Goal: Find contact information: Find contact information

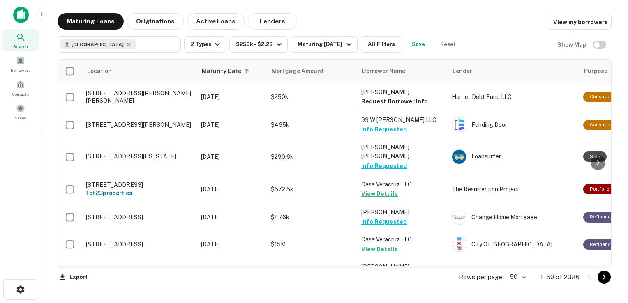
scroll to position [801, 0]
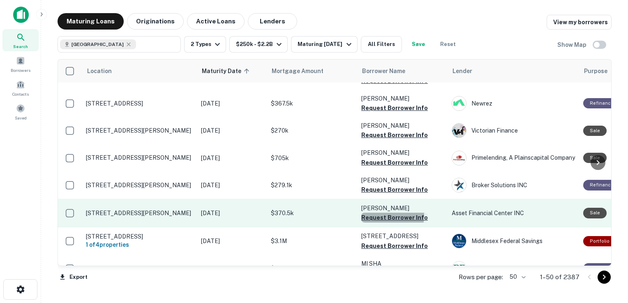
click at [382, 213] on button "Request Borrower Info" at bounding box center [394, 218] width 67 height 10
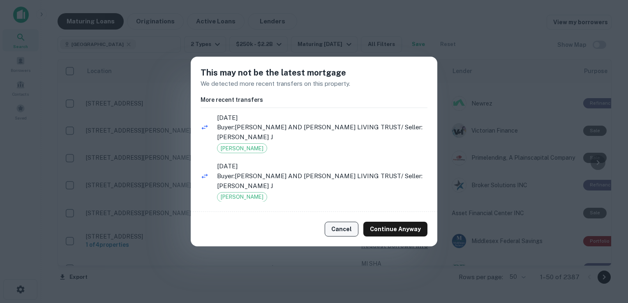
click at [347, 229] on button "Cancel" at bounding box center [342, 229] width 34 height 15
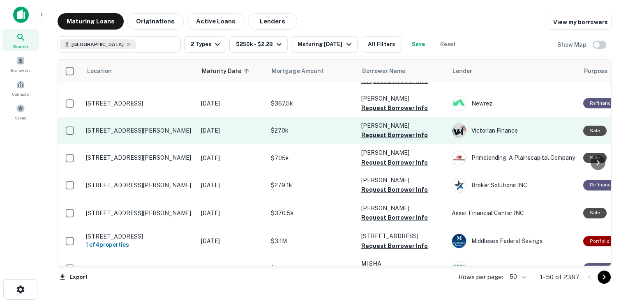
click at [380, 130] on button "Request Borrower Info" at bounding box center [394, 135] width 67 height 10
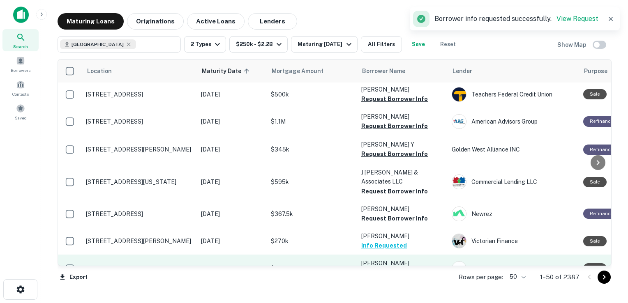
scroll to position [689, 0]
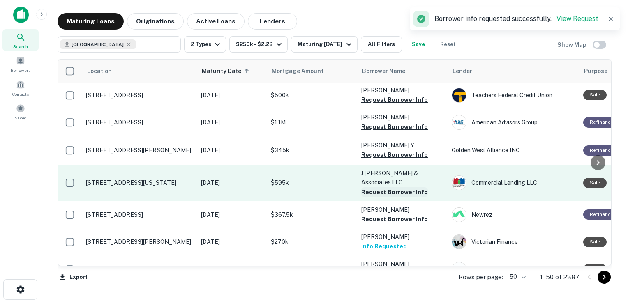
click at [375, 188] on button "Request Borrower Info" at bounding box center [394, 193] width 67 height 10
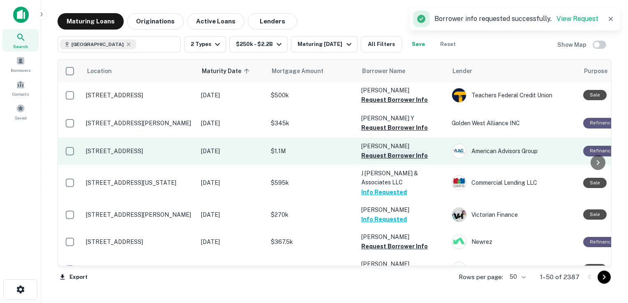
click at [383, 151] on button "Request Borrower Info" at bounding box center [394, 156] width 67 height 10
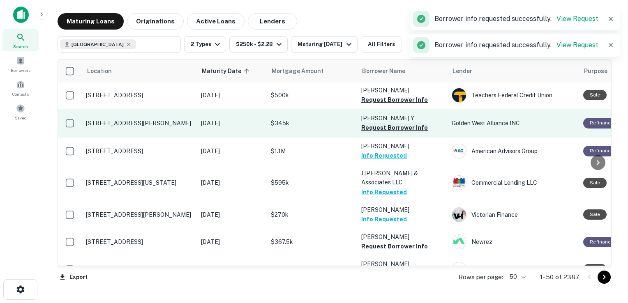
click at [385, 123] on button "Request Borrower Info" at bounding box center [394, 128] width 67 height 10
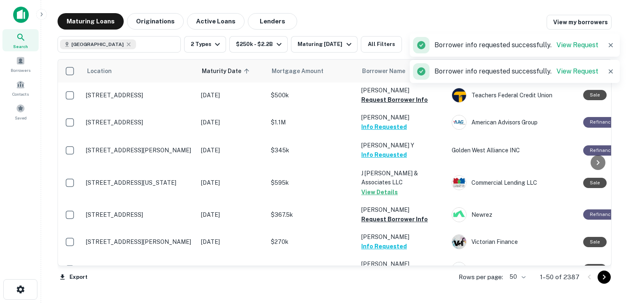
scroll to position [567, 0]
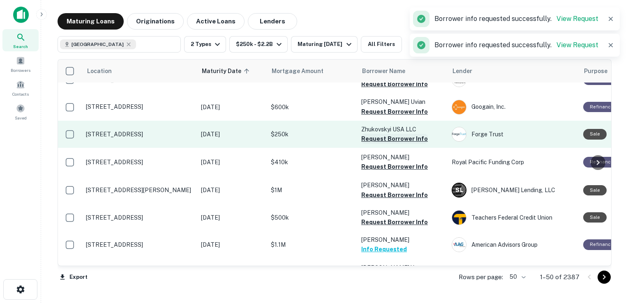
click at [383, 134] on button "Request Borrower Info" at bounding box center [394, 139] width 67 height 10
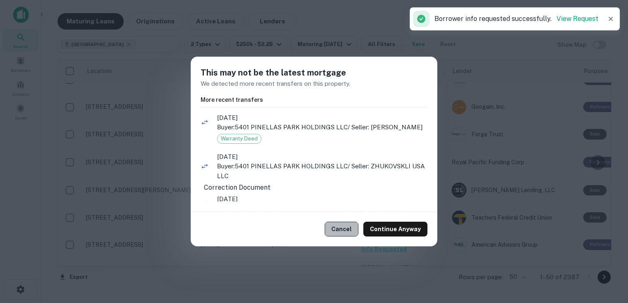
click at [345, 231] on button "Cancel" at bounding box center [342, 229] width 34 height 15
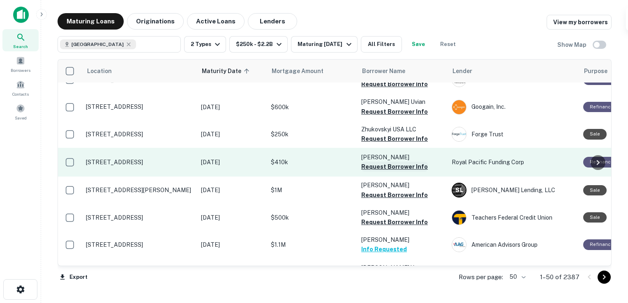
click at [373, 162] on button "Request Borrower Info" at bounding box center [394, 167] width 67 height 10
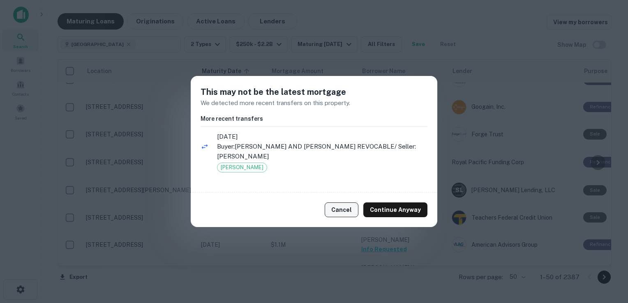
click at [350, 211] on button "Cancel" at bounding box center [342, 210] width 34 height 15
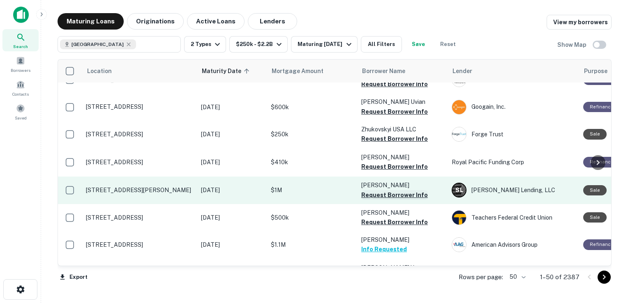
click at [385, 190] on button "Request Borrower Info" at bounding box center [394, 195] width 67 height 10
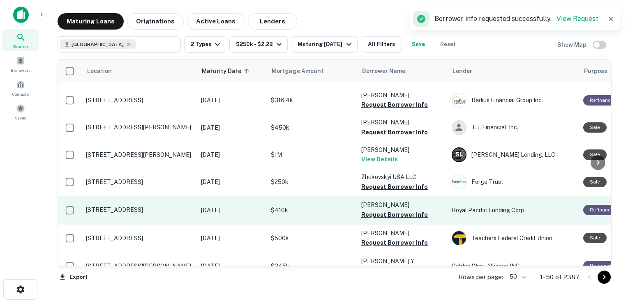
scroll to position [546, 0]
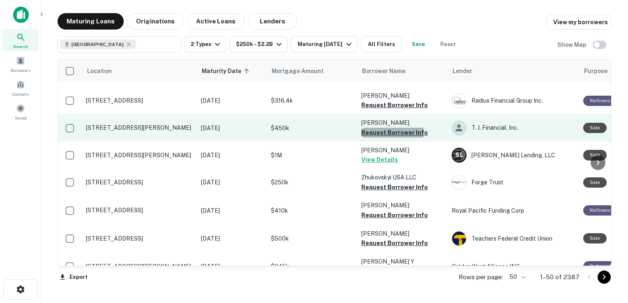
click at [392, 128] on button "Request Borrower Info" at bounding box center [394, 133] width 67 height 10
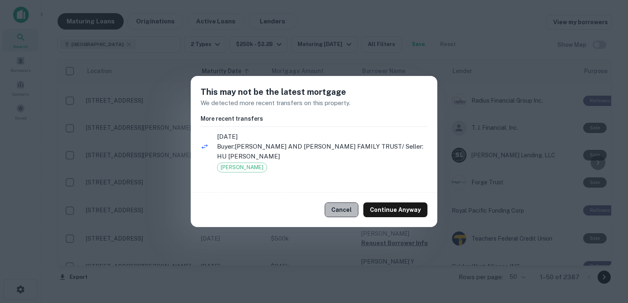
click at [348, 206] on button "Cancel" at bounding box center [342, 210] width 34 height 15
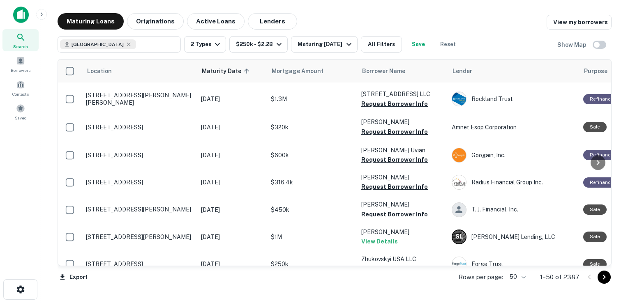
scroll to position [464, 0]
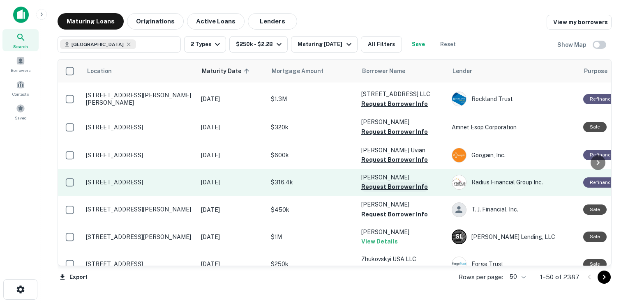
click at [389, 182] on button "Request Borrower Info" at bounding box center [394, 187] width 67 height 10
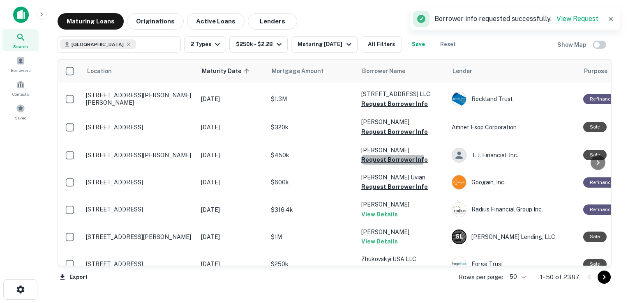
click at [386, 155] on button "Request Borrower Info" at bounding box center [394, 160] width 67 height 10
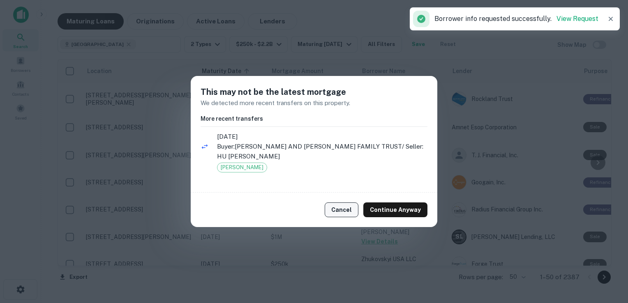
click at [339, 211] on button "Cancel" at bounding box center [342, 210] width 34 height 15
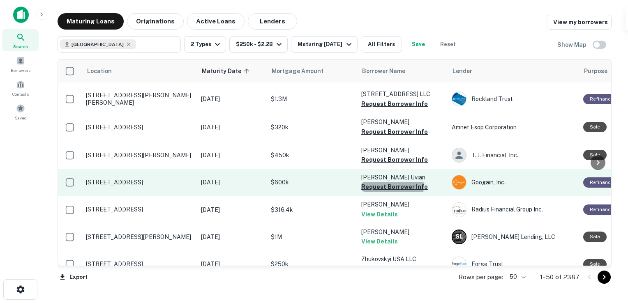
click at [371, 182] on button "Request Borrower Info" at bounding box center [394, 187] width 67 height 10
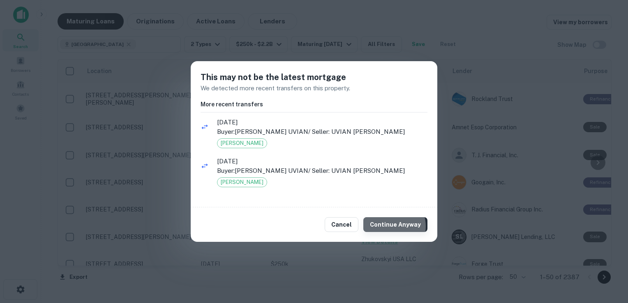
click at [394, 227] on button "Continue Anyway" at bounding box center [396, 225] width 64 height 15
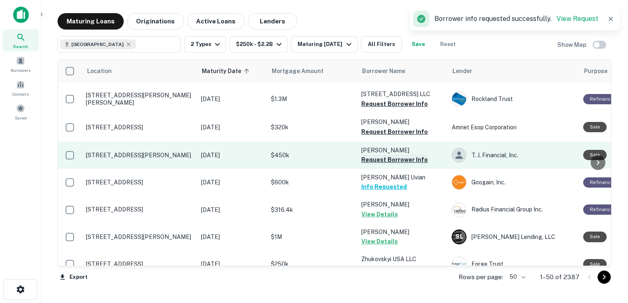
click at [405, 155] on button "Request Borrower Info" at bounding box center [394, 160] width 67 height 10
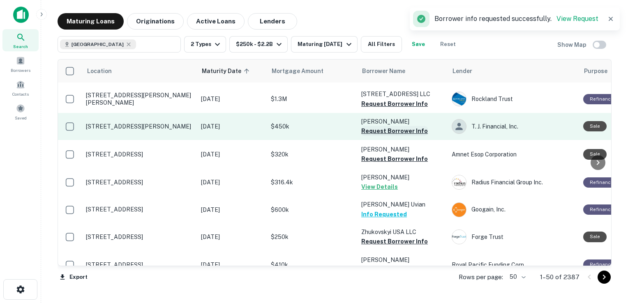
click at [406, 126] on button "Request Borrower Info" at bounding box center [394, 131] width 67 height 10
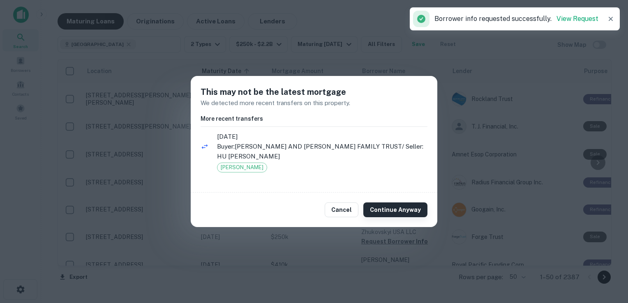
click at [397, 209] on button "Continue Anyway" at bounding box center [396, 210] width 64 height 15
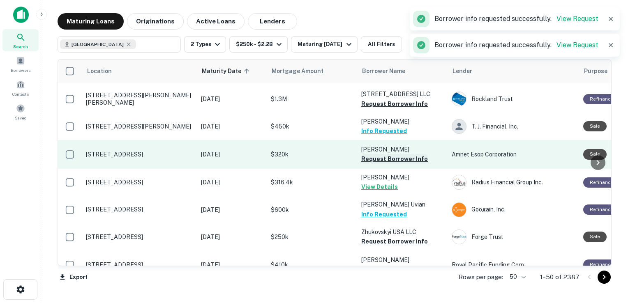
click at [393, 154] on button "Request Borrower Info" at bounding box center [394, 159] width 67 height 10
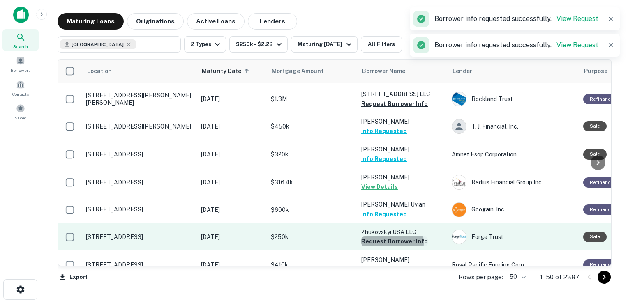
click at [385, 237] on button "Request Borrower Info" at bounding box center [394, 242] width 67 height 10
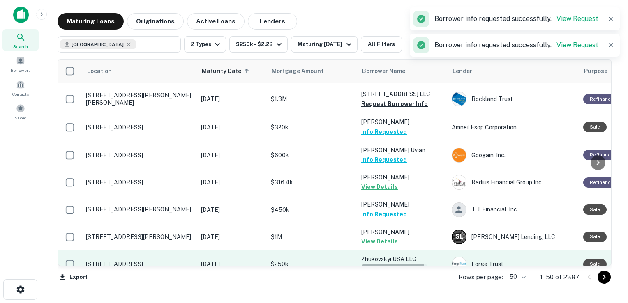
click at [390, 264] on button "Request Borrower Info" at bounding box center [394, 269] width 67 height 10
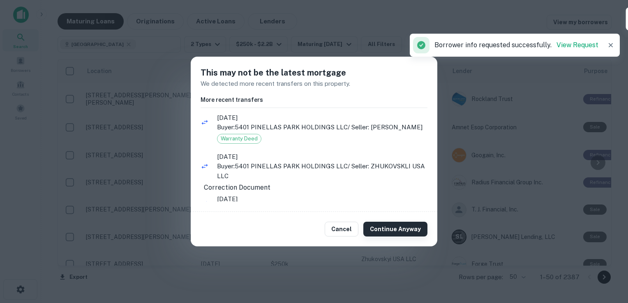
click at [392, 229] on button "Continue Anyway" at bounding box center [396, 229] width 64 height 15
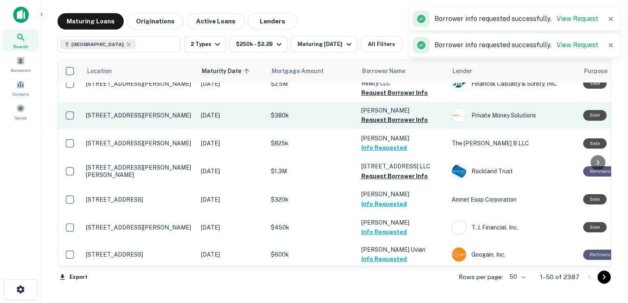
scroll to position [336, 0]
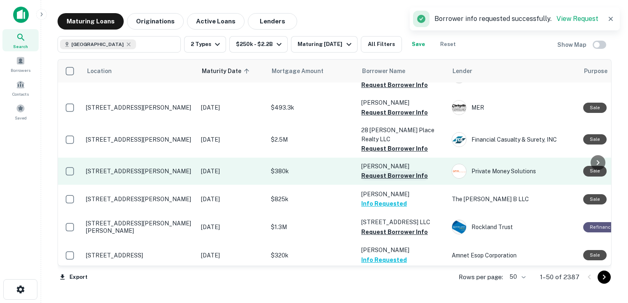
click at [388, 171] on button "Request Borrower Info" at bounding box center [394, 176] width 67 height 10
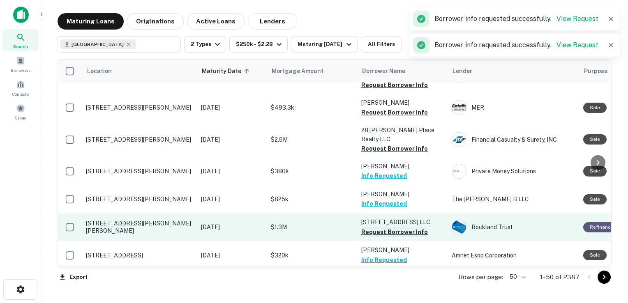
click at [372, 227] on button "Request Borrower Info" at bounding box center [394, 232] width 67 height 10
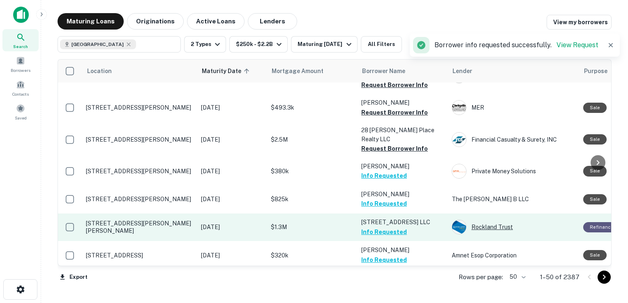
click at [464, 220] on img at bounding box center [459, 227] width 14 height 14
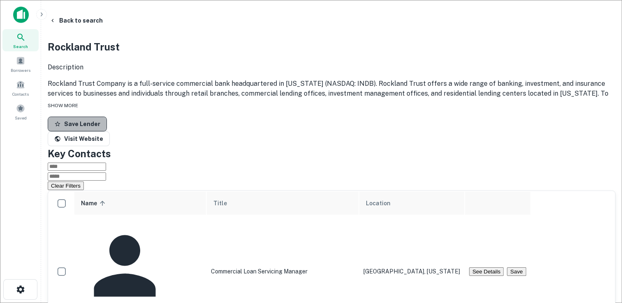
click at [89, 132] on button "Save Lender" at bounding box center [77, 124] width 59 height 15
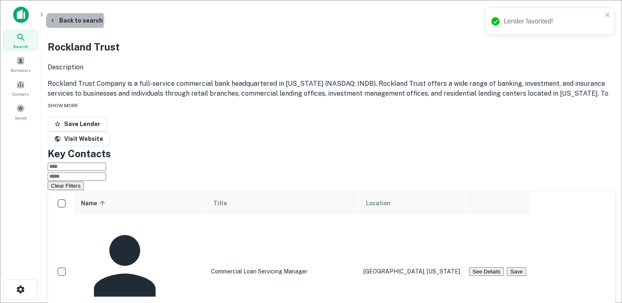
click at [77, 21] on button "Back to search" at bounding box center [76, 20] width 60 height 15
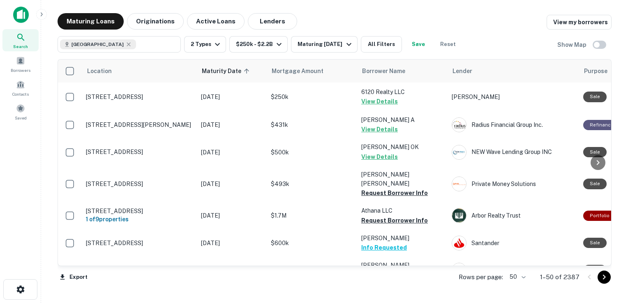
scroll to position [336, 0]
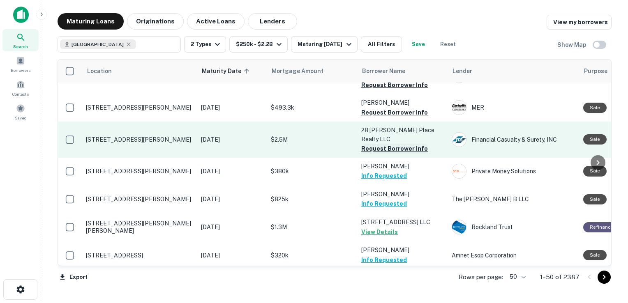
click at [386, 144] on button "Request Borrower Info" at bounding box center [394, 149] width 67 height 10
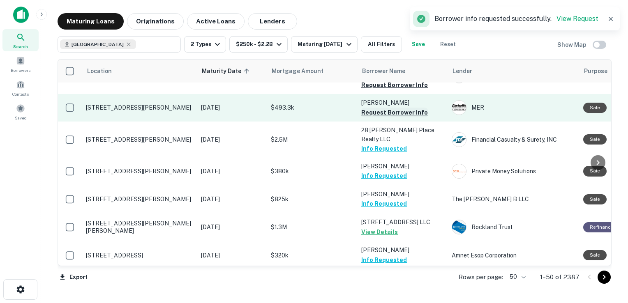
click at [388, 108] on button "Request Borrower Info" at bounding box center [394, 113] width 67 height 10
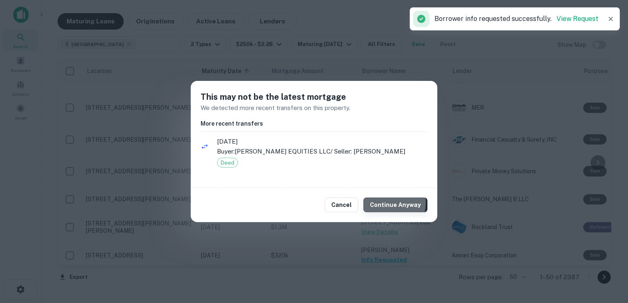
click at [390, 203] on button "Continue Anyway" at bounding box center [396, 205] width 64 height 15
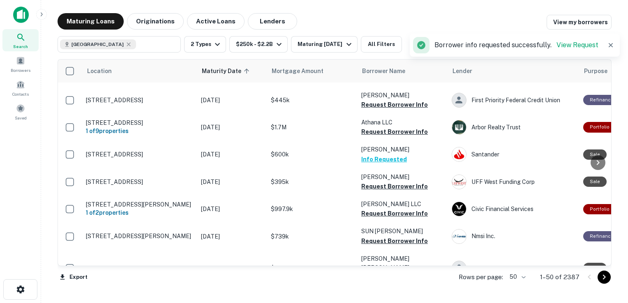
scroll to position [139, 0]
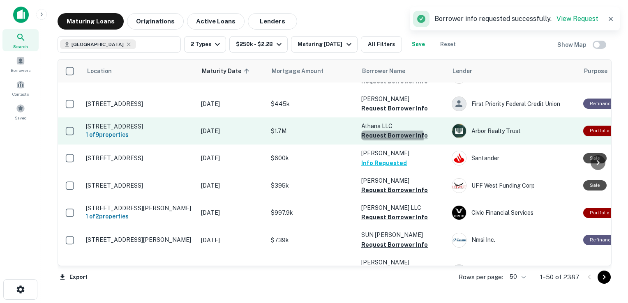
click at [388, 131] on button "Request Borrower Info" at bounding box center [394, 136] width 67 height 10
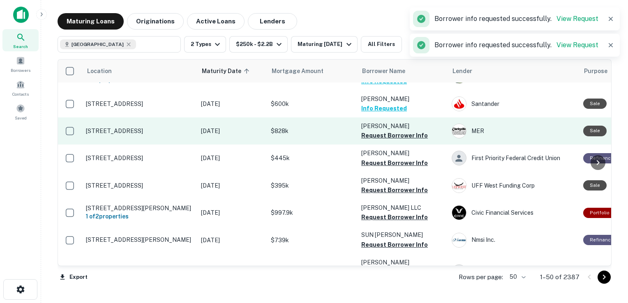
scroll to position [53, 0]
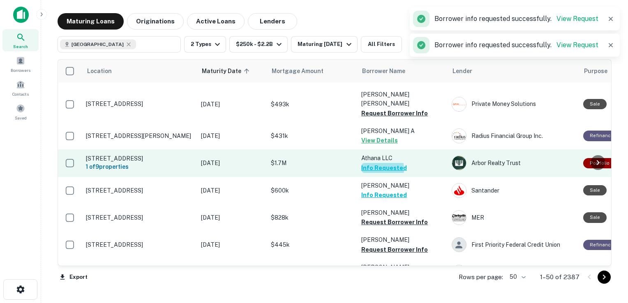
click at [368, 163] on button "Info Requested" at bounding box center [384, 168] width 46 height 10
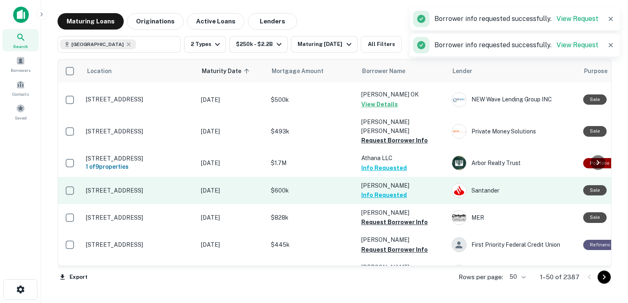
click at [379, 190] on button "Info Requested" at bounding box center [384, 195] width 46 height 10
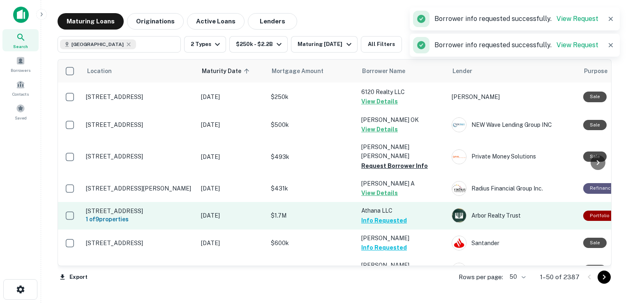
scroll to position [0, 0]
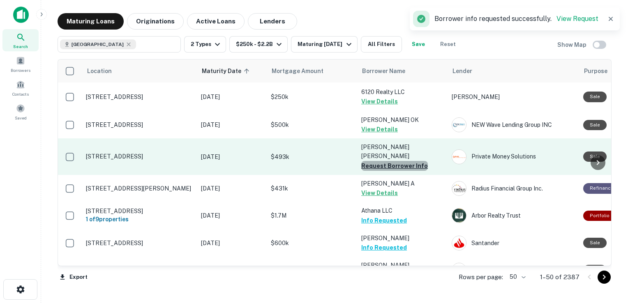
click at [395, 161] on button "Request Borrower Info" at bounding box center [394, 166] width 67 height 10
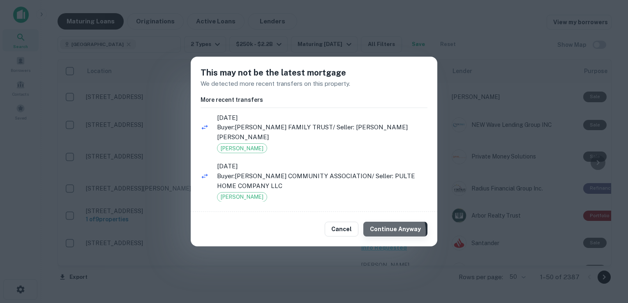
click at [387, 232] on button "Continue Anyway" at bounding box center [396, 229] width 64 height 15
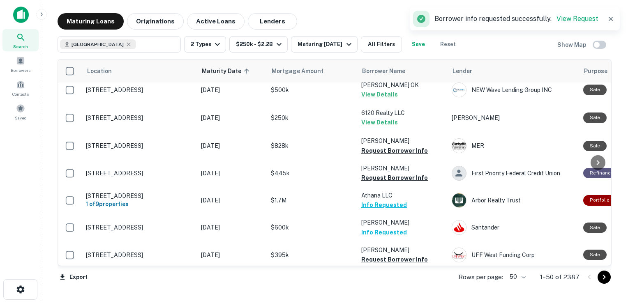
scroll to position [70, 0]
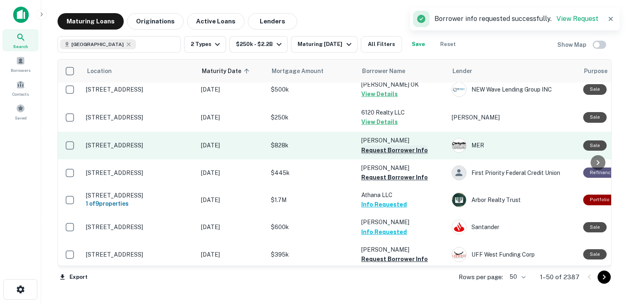
click at [390, 146] on button "Request Borrower Info" at bounding box center [394, 151] width 67 height 10
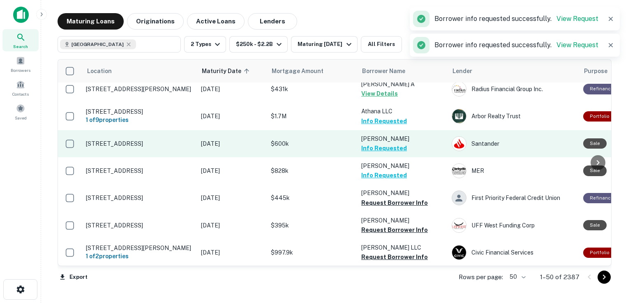
scroll to position [100, 0]
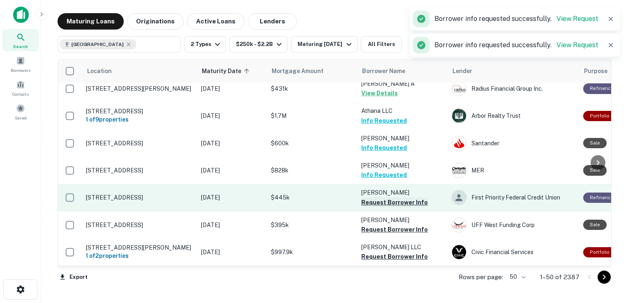
click at [398, 198] on button "Request Borrower Info" at bounding box center [394, 203] width 67 height 10
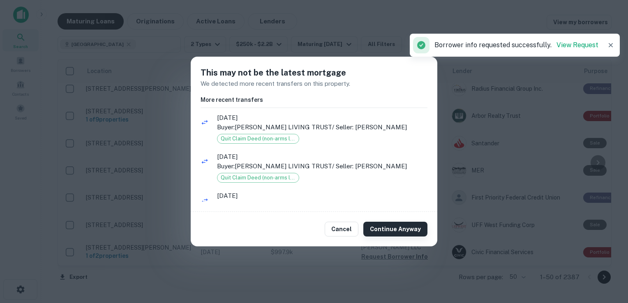
click at [390, 230] on button "Continue Anyway" at bounding box center [396, 229] width 64 height 15
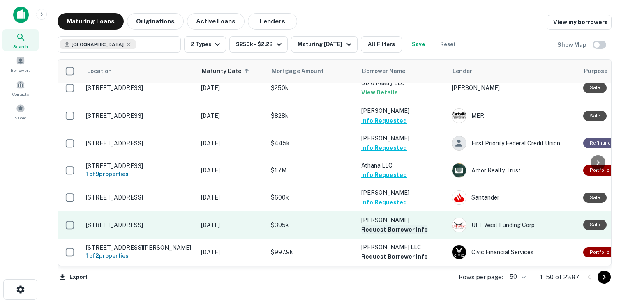
click at [390, 225] on button "Request Borrower Info" at bounding box center [394, 230] width 67 height 10
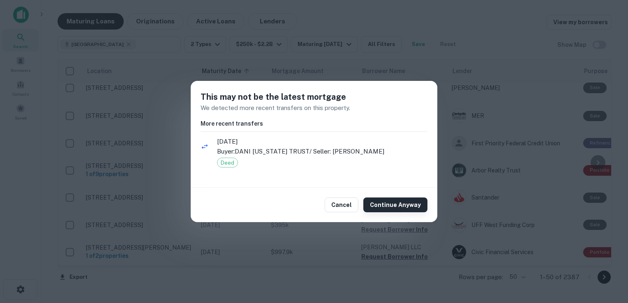
click at [390, 205] on button "Continue Anyway" at bounding box center [396, 205] width 64 height 15
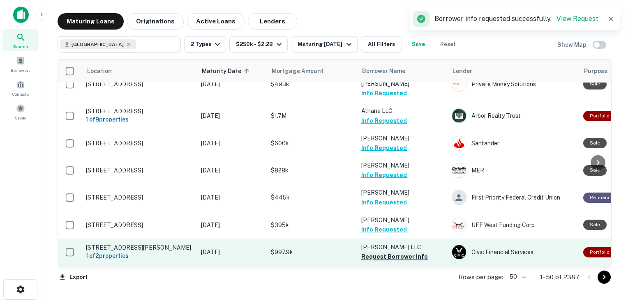
scroll to position [101, 0]
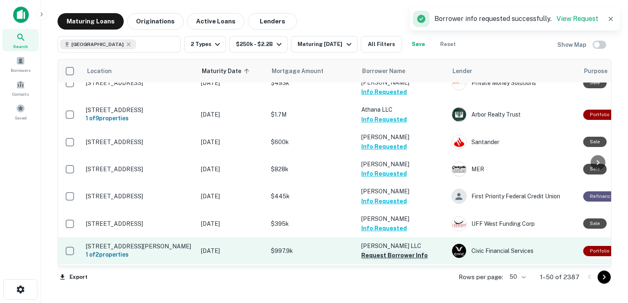
click at [389, 251] on button "Request Borrower Info" at bounding box center [394, 256] width 67 height 10
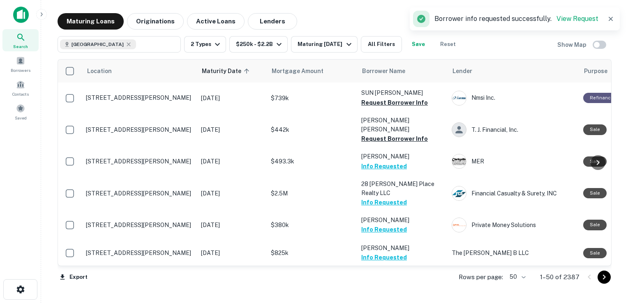
scroll to position [224, 0]
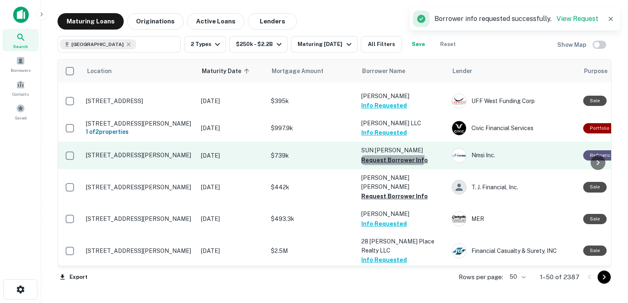
click at [390, 155] on button "Request Borrower Info" at bounding box center [394, 160] width 67 height 10
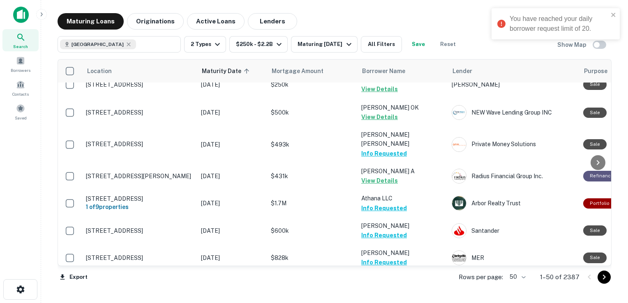
scroll to position [0, 0]
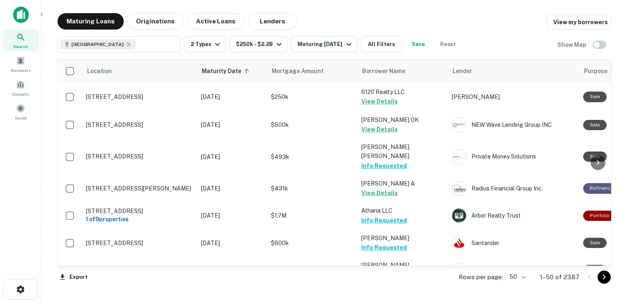
click at [410, 18] on div "Maturing Loans Originations Active Loans Lenders View my borrowers" at bounding box center [335, 21] width 554 height 16
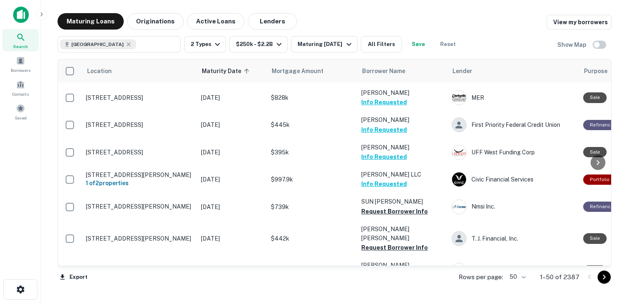
scroll to position [178, 0]
